Goal: Task Accomplishment & Management: Use online tool/utility

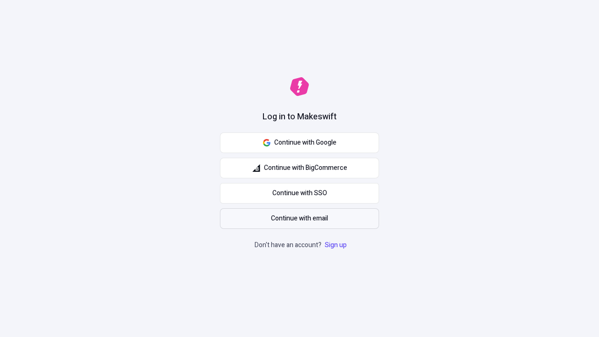
click at [299, 218] on span "Continue with email" at bounding box center [299, 218] width 57 height 10
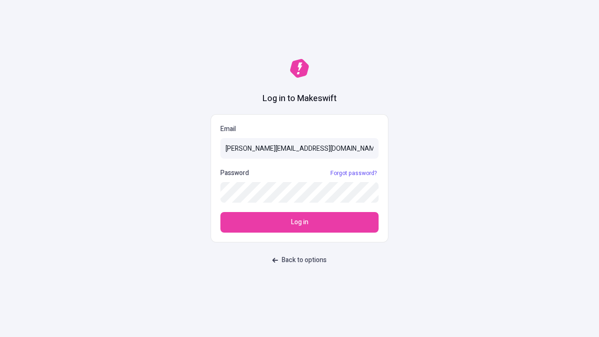
type input "[PERSON_NAME][EMAIL_ADDRESS][DOMAIN_NAME]"
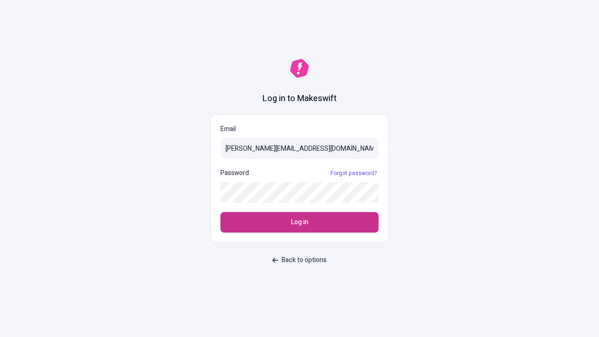
click at [299, 222] on span "Log in" at bounding box center [299, 222] width 17 height 10
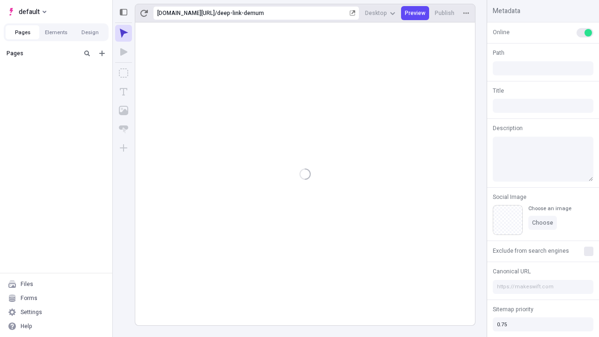
type input "/deep-link-demum"
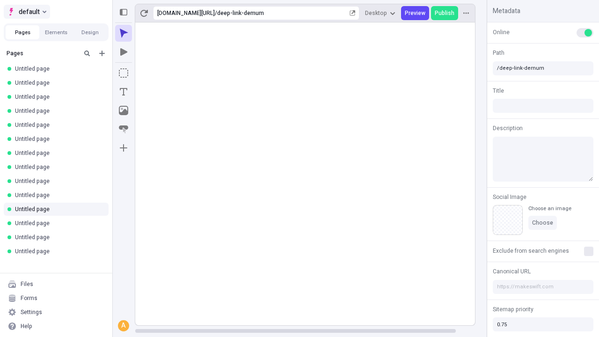
click at [26, 12] on span "default" at bounding box center [29, 11] width 21 height 11
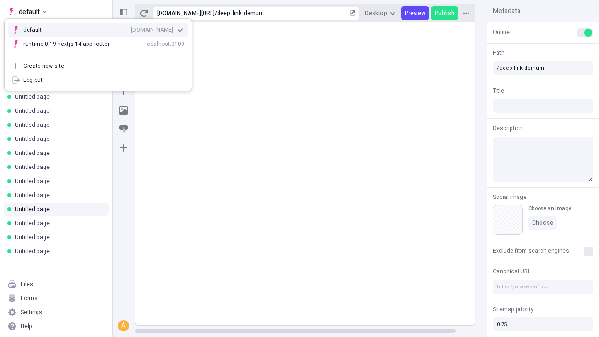
click at [131, 28] on div "qee9k4dy7d.staging.makeswift.site" at bounding box center [152, 29] width 42 height 7
click at [102, 53] on icon "Add new" at bounding box center [102, 54] width 6 height 6
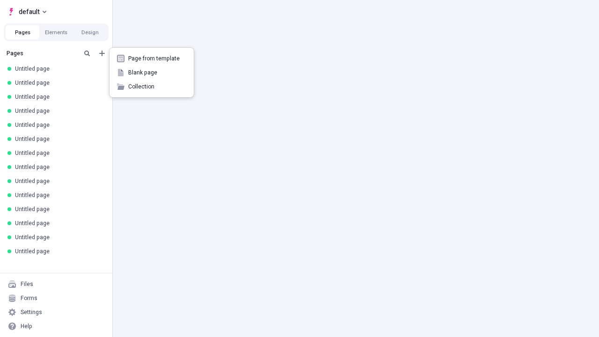
click at [152, 73] on span "Blank page" at bounding box center [157, 72] width 58 height 7
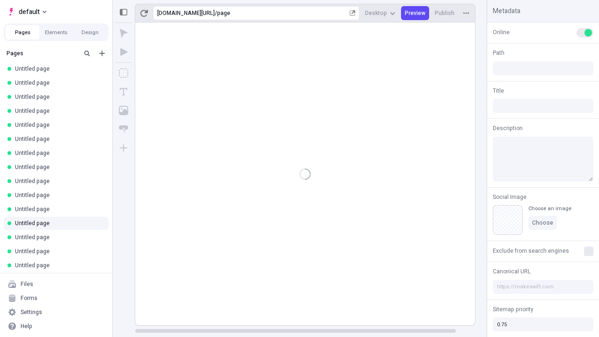
type input "/page"
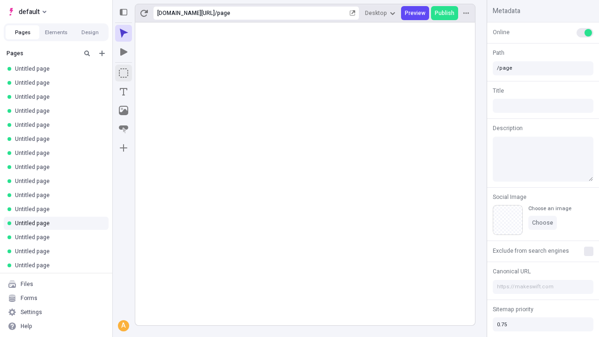
click at [123, 73] on icon "Box" at bounding box center [123, 72] width 9 height 9
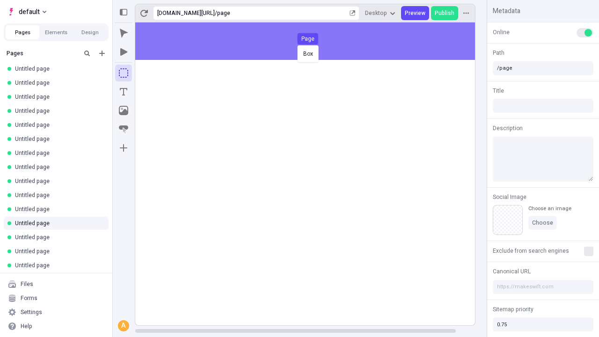
click at [314, 41] on div "Box Page" at bounding box center [299, 168] width 599 height 337
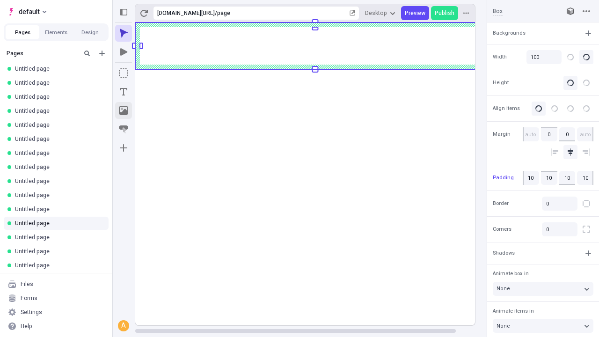
click at [123, 110] on icon "Image" at bounding box center [123, 110] width 9 height 9
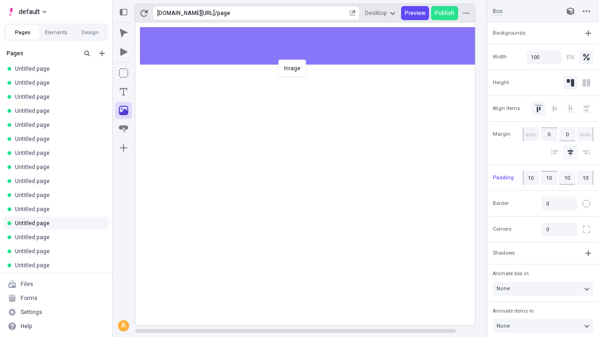
click at [314, 46] on div "Image" at bounding box center [299, 168] width 599 height 337
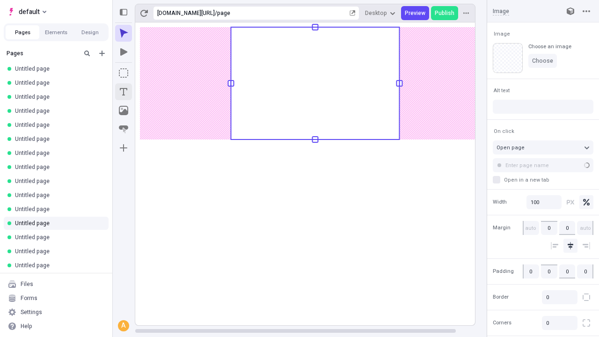
click at [123, 92] on icon "Text" at bounding box center [123, 91] width 7 height 7
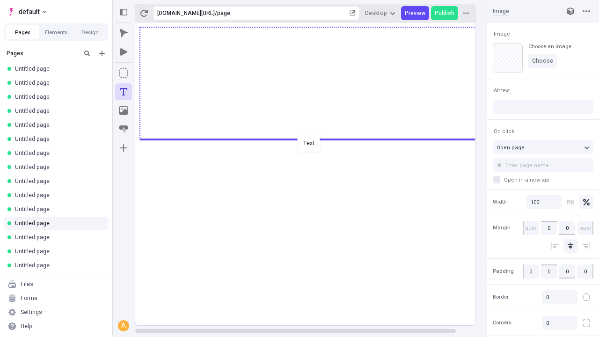
click at [314, 138] on div "Text" at bounding box center [299, 168] width 599 height 337
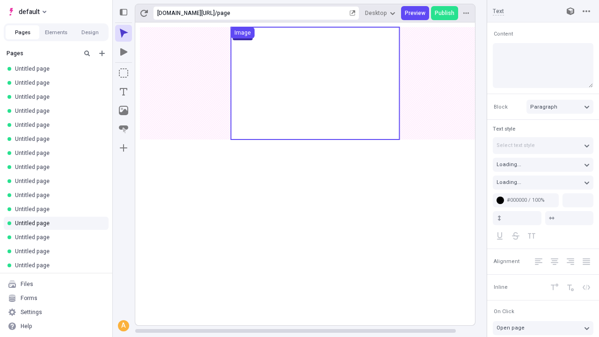
type input "18"
type input "1.5"
type textarea "Credibly develop sustainable convergence, and dynamically plagiarize global bes…"
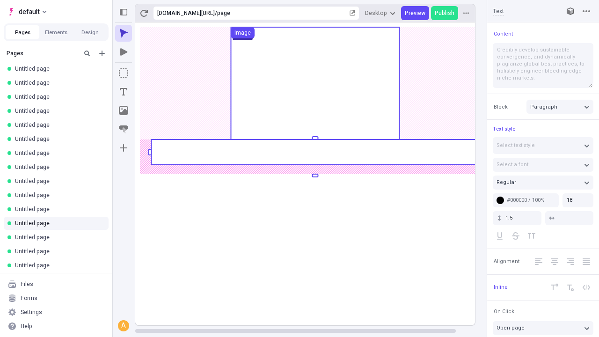
click at [314, 152] on rect at bounding box center [314, 151] width 327 height 25
click at [314, 152] on rect at bounding box center [315, 173] width 360 height 303
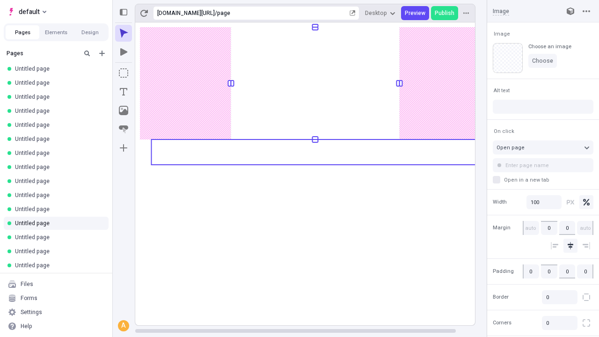
click at [314, 152] on rect at bounding box center [315, 173] width 360 height 303
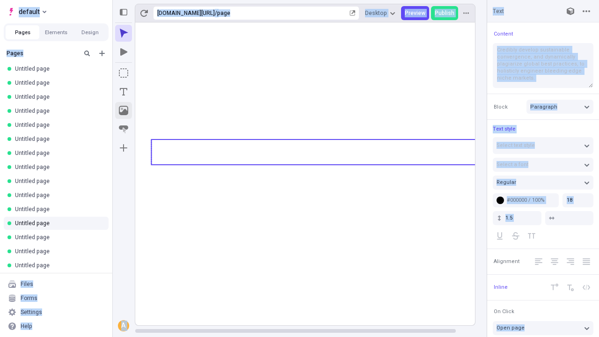
click at [123, 110] on icon "Image" at bounding box center [123, 110] width 9 height 9
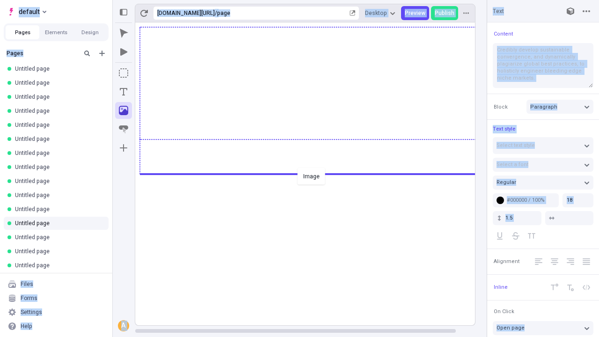
click at [314, 173] on div "Image" at bounding box center [299, 168] width 599 height 337
